Goal: Use online tool/utility

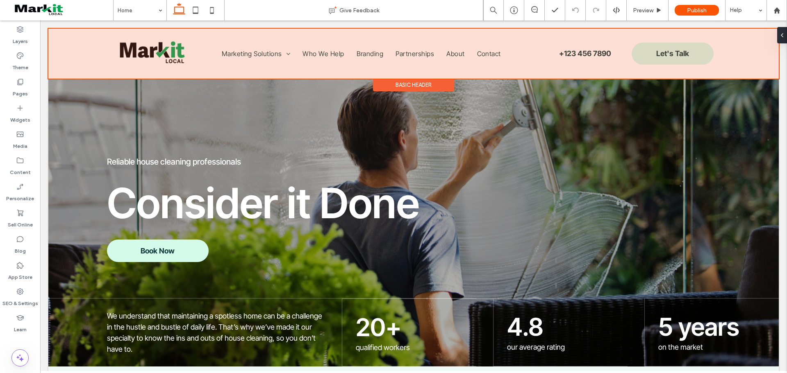
click at [271, 52] on div at bounding box center [413, 54] width 730 height 50
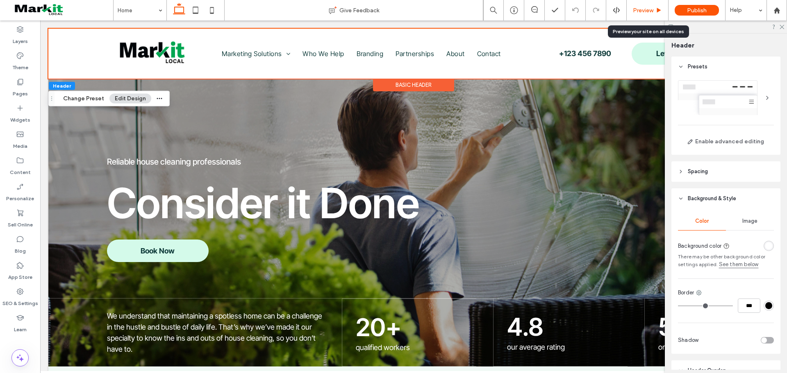
click at [655, 11] on div "Preview" at bounding box center [646, 10] width 41 height 7
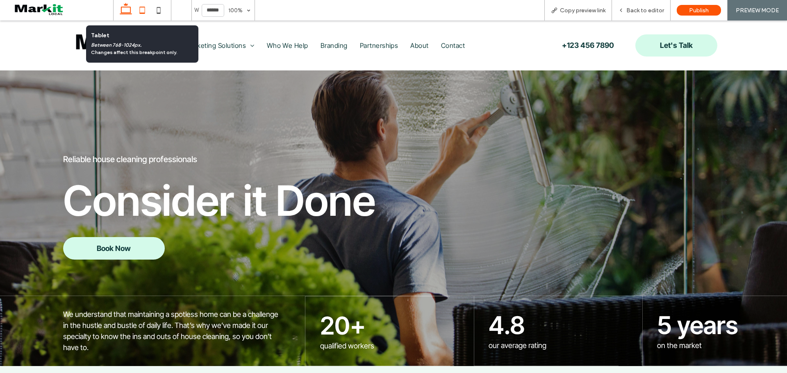
click at [141, 9] on icon at bounding box center [142, 10] width 16 height 16
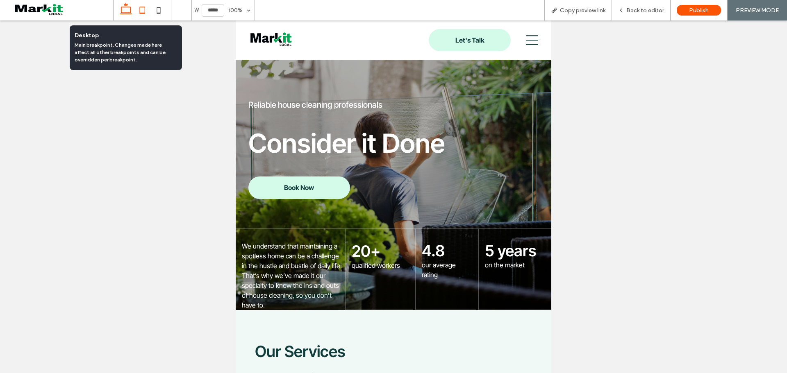
click at [129, 11] on icon at bounding box center [126, 10] width 16 height 16
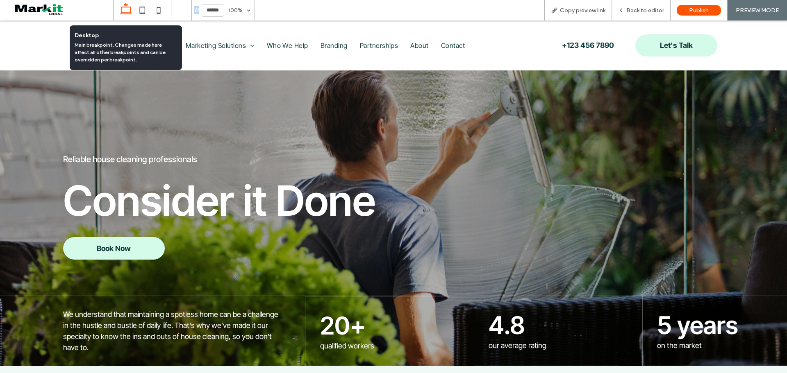
click at [129, 11] on icon at bounding box center [126, 10] width 16 height 16
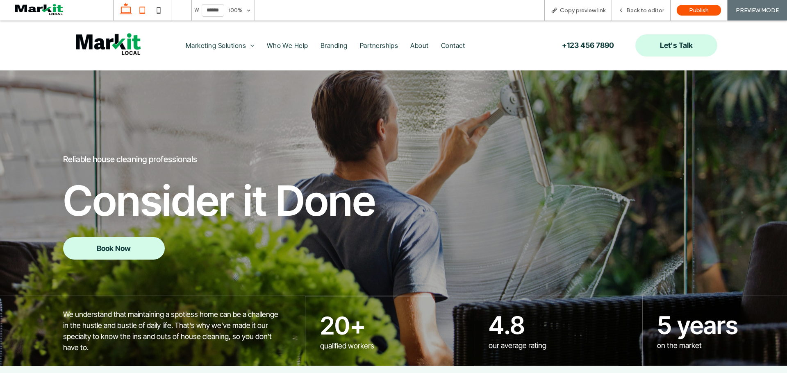
click at [145, 10] on icon at bounding box center [142, 10] width 16 height 16
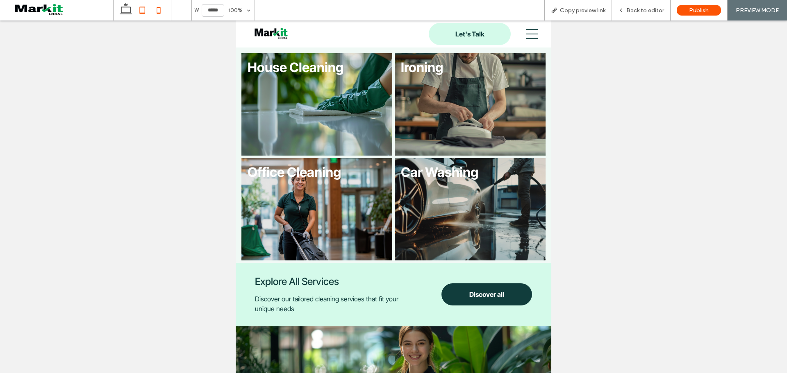
click at [161, 10] on icon at bounding box center [158, 10] width 16 height 16
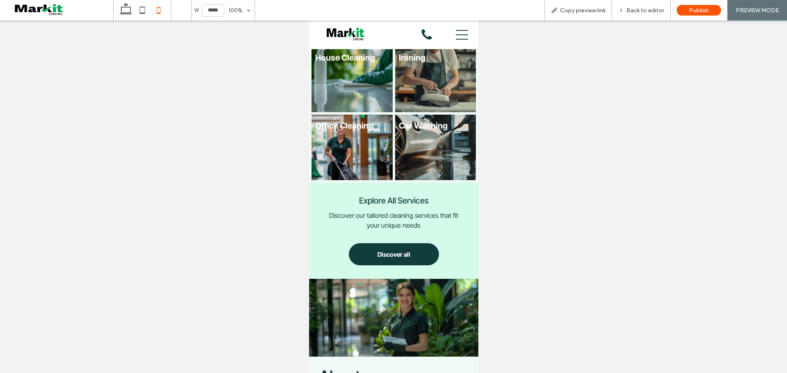
scroll to position [362, 0]
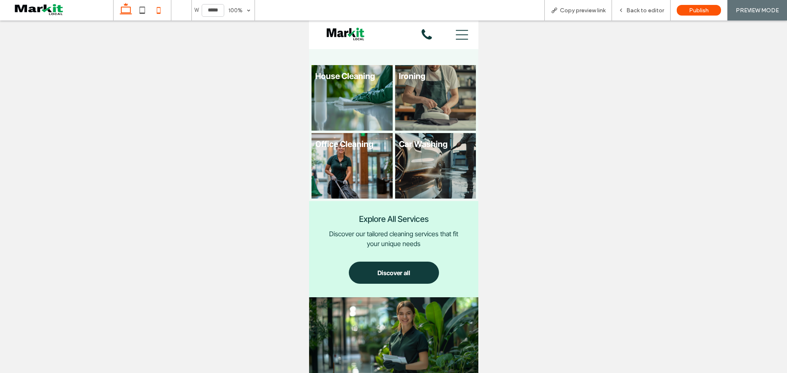
click at [128, 13] on use at bounding box center [126, 8] width 12 height 11
type input "******"
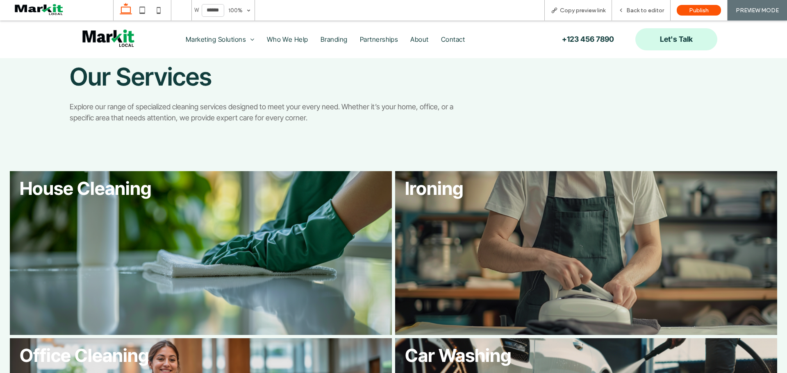
scroll to position [0, 0]
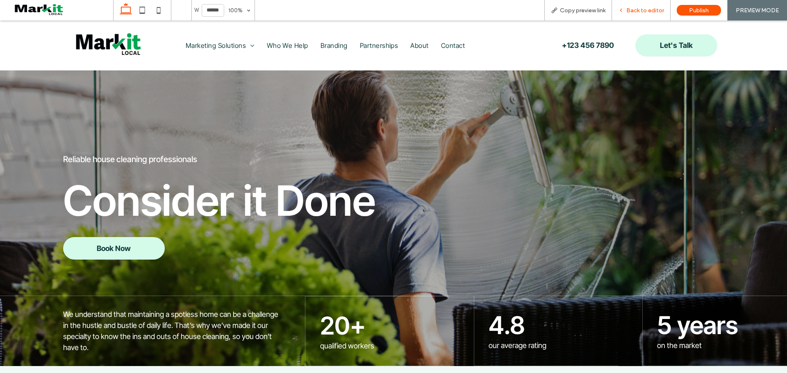
click at [649, 10] on span "Back to editor" at bounding box center [645, 10] width 38 height 7
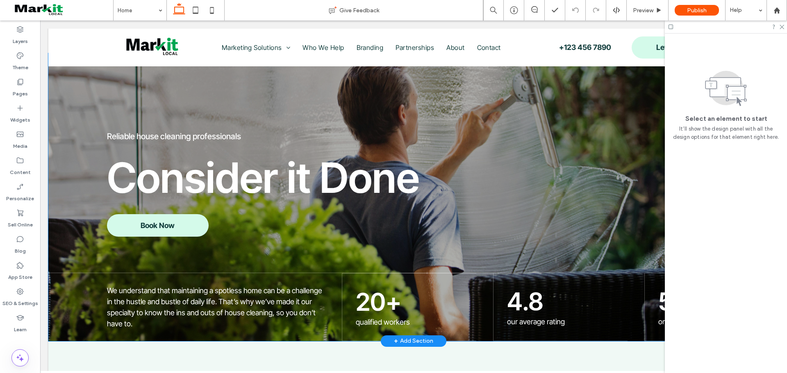
scroll to position [29, 0]
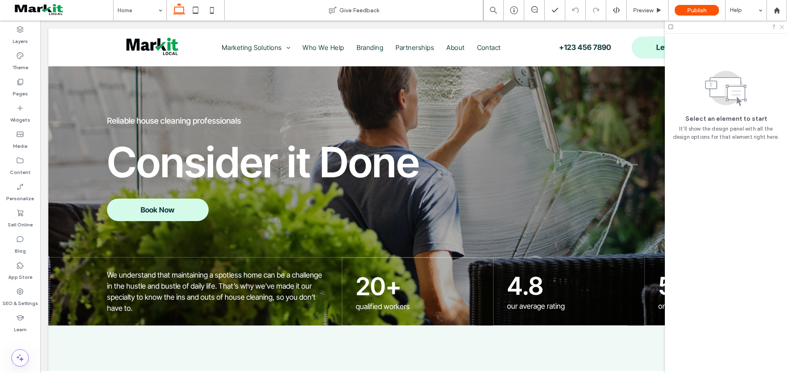
click at [783, 25] on use at bounding box center [781, 27] width 5 height 5
